Goal: Obtain resource: Obtain resource

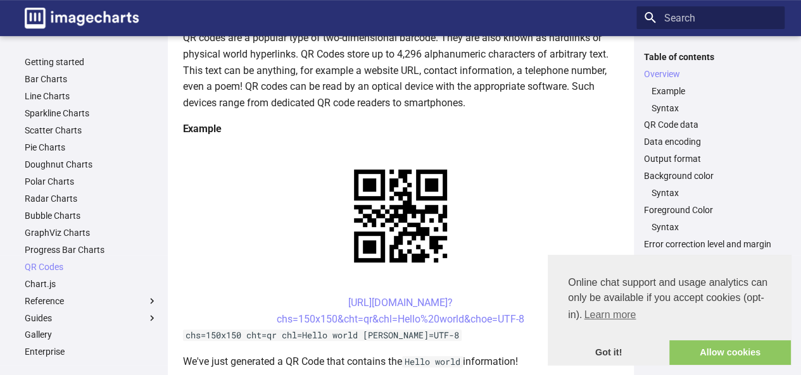
scroll to position [175, 0]
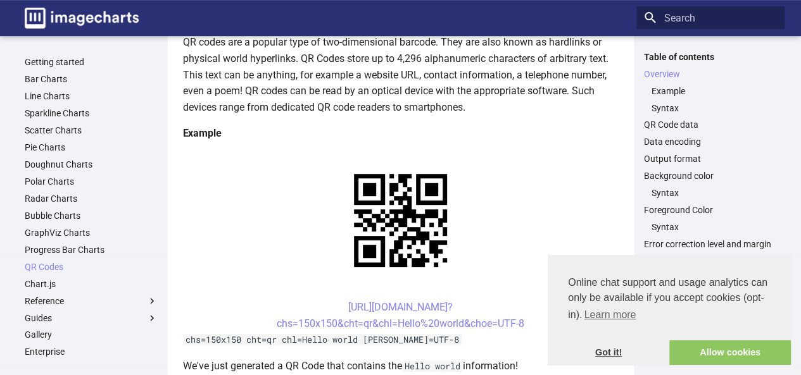
click at [603, 345] on link "Got it!" at bounding box center [609, 353] width 122 height 25
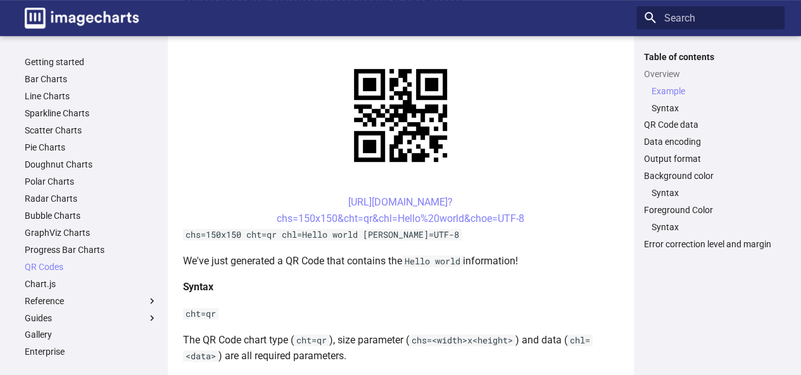
scroll to position [280, 0]
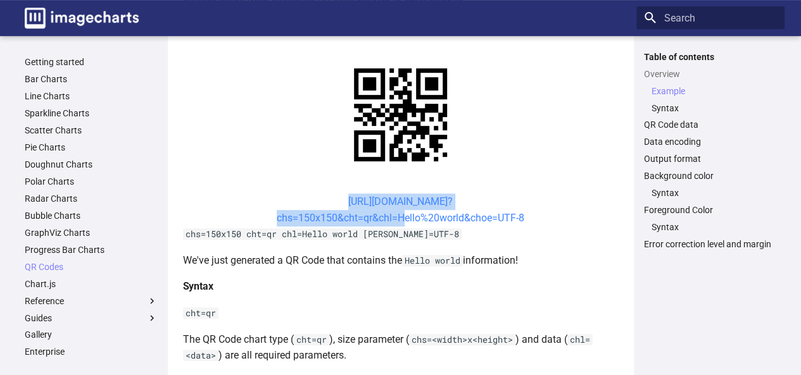
drag, startPoint x: 325, startPoint y: 79, endPoint x: 398, endPoint y: 94, distance: 73.6
click at [398, 194] on center "[URL][DOMAIN_NAME]? chs=150x150&cht=qr&chl=Hello%20world&choe=UTF-8" at bounding box center [401, 210] width 436 height 32
copy link "[URL][DOMAIN_NAME]? chs=150x150&cht=qr&chl="
